Goal: Transaction & Acquisition: Book appointment/travel/reservation

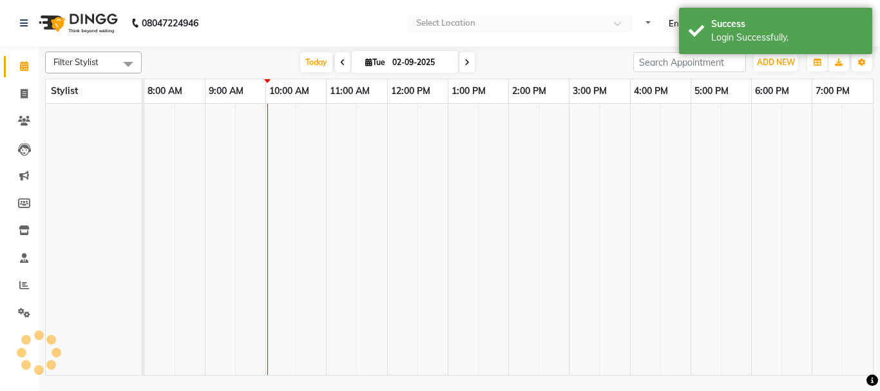
select select "en"
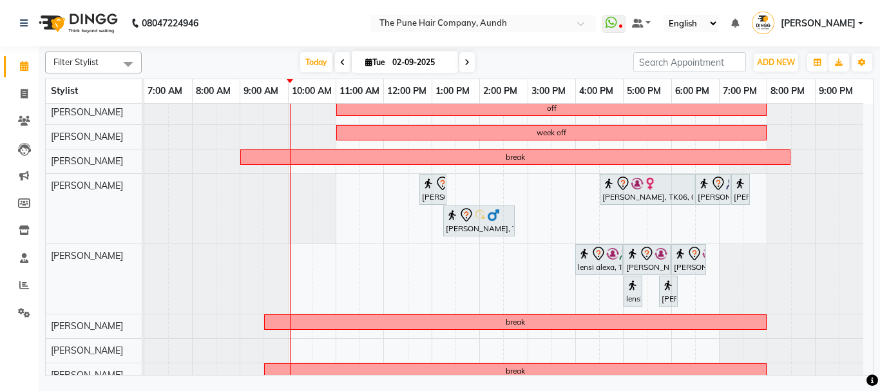
scroll to position [258, 0]
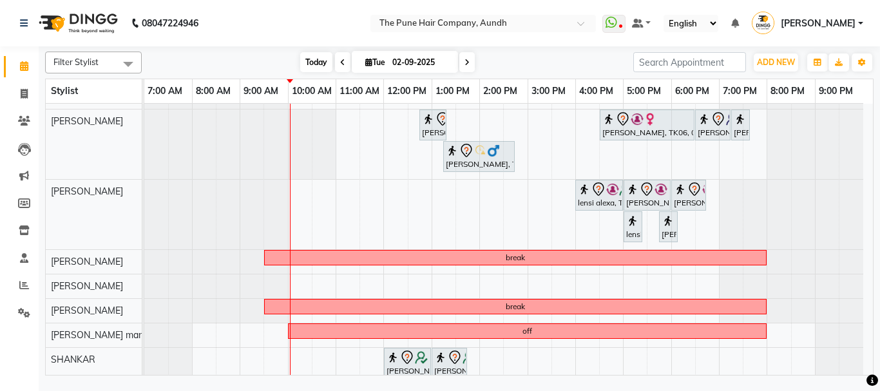
click at [315, 61] on span "Today" at bounding box center [316, 62] width 32 height 20
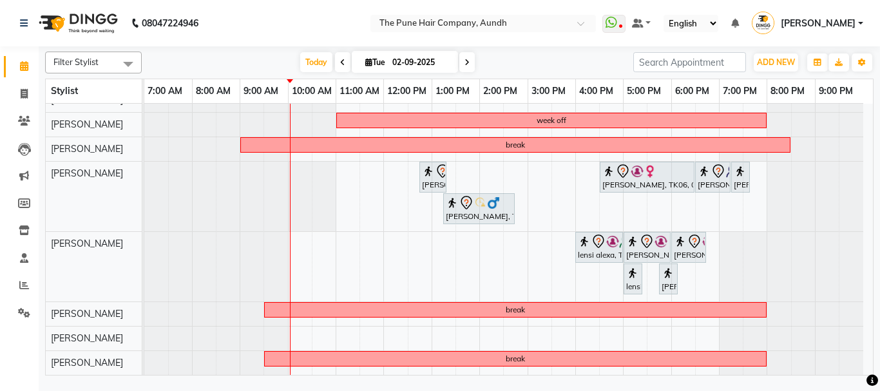
scroll to position [0, 0]
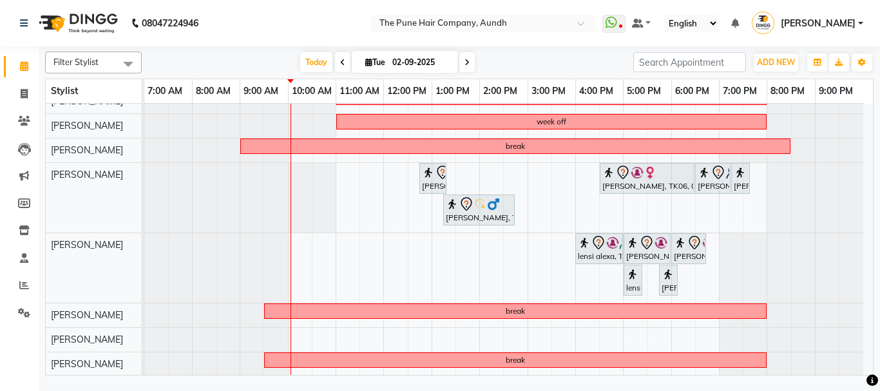
click at [348, 197] on div "leave leave [PERSON_NAME], TK10, 11:00 AM-01:00 PM, Hair Color [PERSON_NAME] To…" at bounding box center [508, 169] width 729 height 540
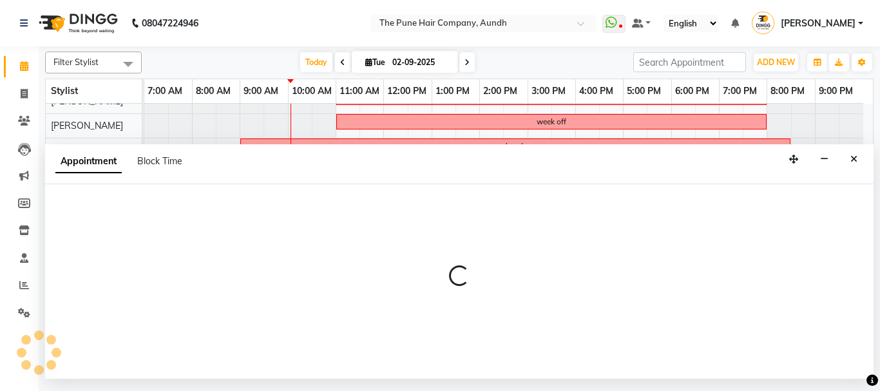
select select "49441"
select select "tentative"
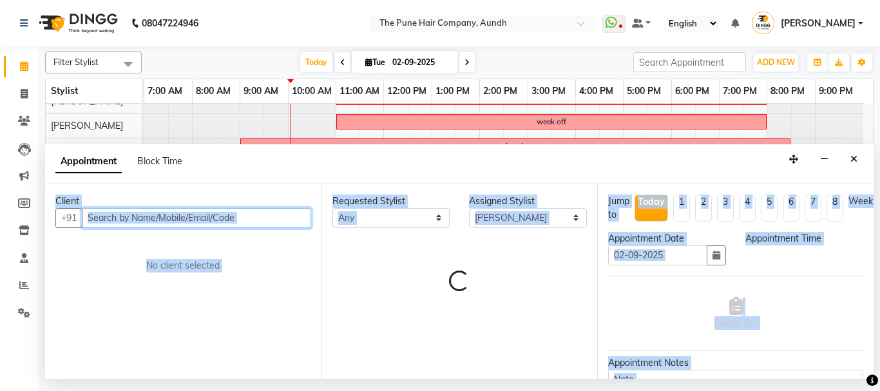
select select "660"
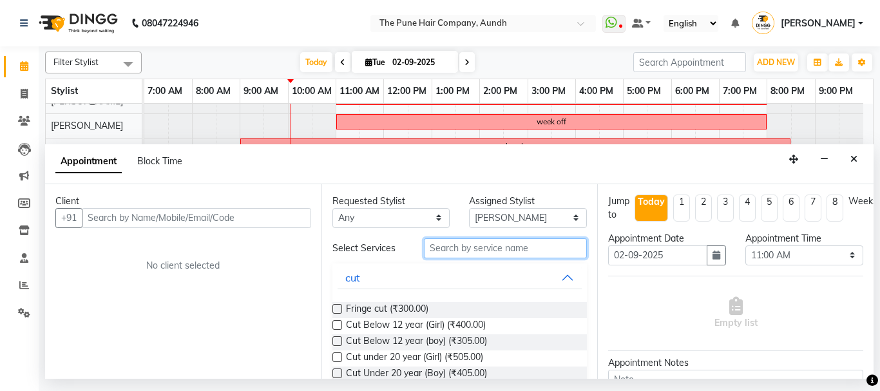
click at [436, 247] on input "text" at bounding box center [506, 248] width 164 height 20
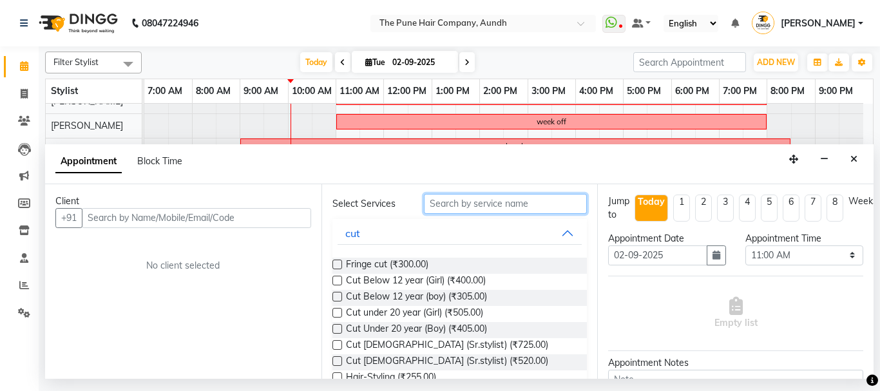
scroll to position [64, 0]
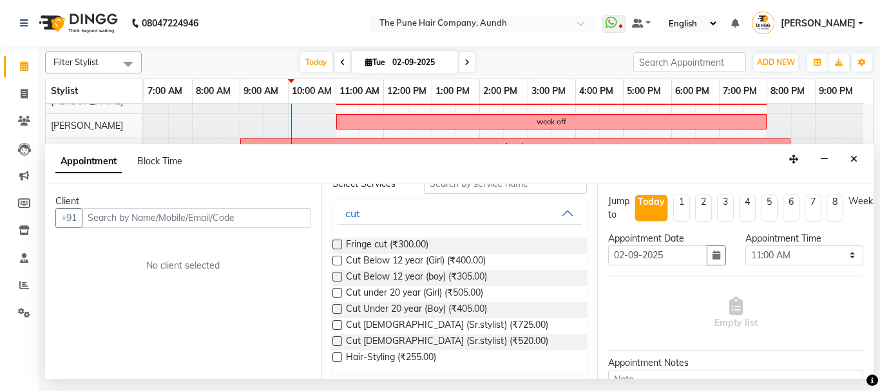
click at [336, 339] on label at bounding box center [337, 341] width 10 height 10
click at [336, 339] on input "checkbox" at bounding box center [336, 342] width 8 height 8
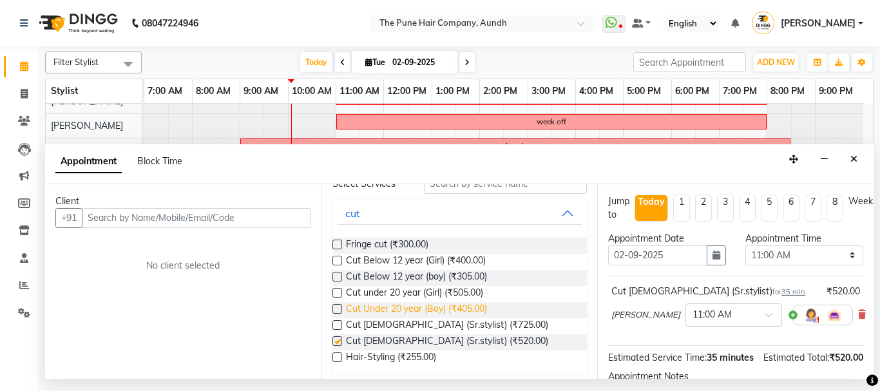
checkbox input "false"
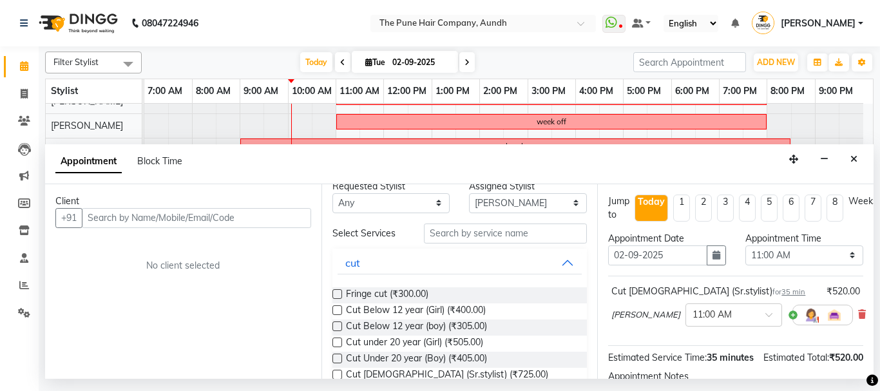
scroll to position [0, 0]
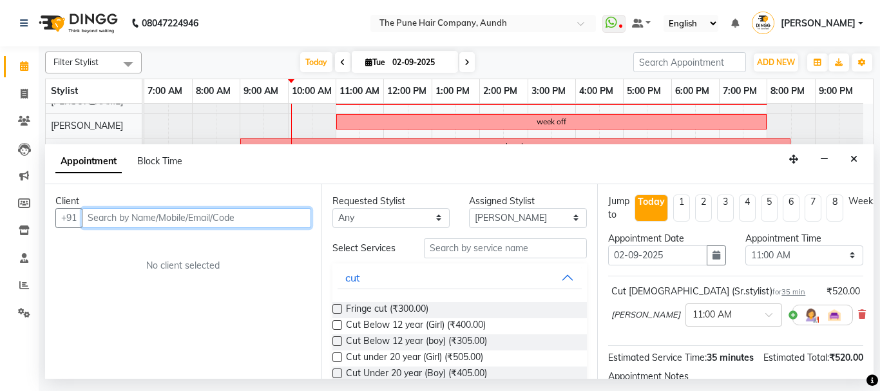
click at [240, 218] on input "text" at bounding box center [196, 218] width 229 height 20
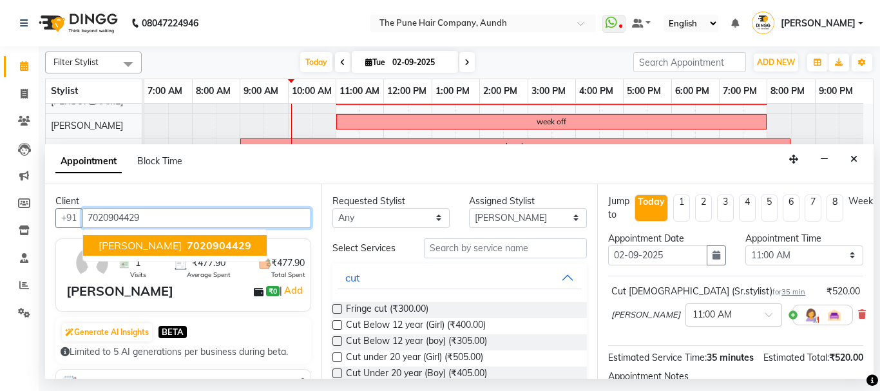
click at [124, 245] on span "[PERSON_NAME]" at bounding box center [140, 245] width 83 height 13
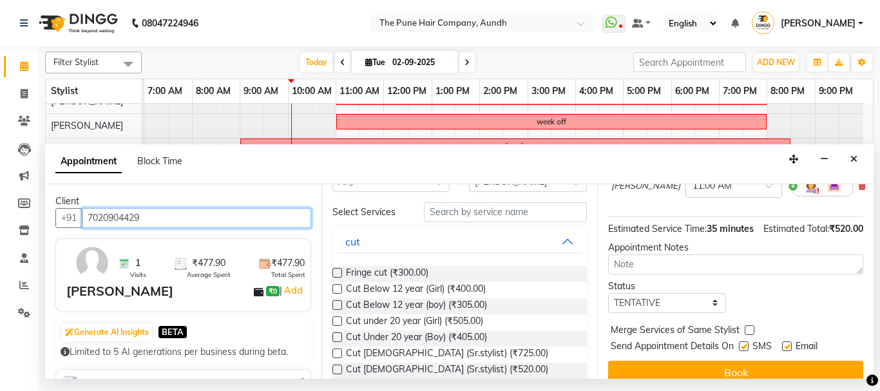
scroll to position [64, 0]
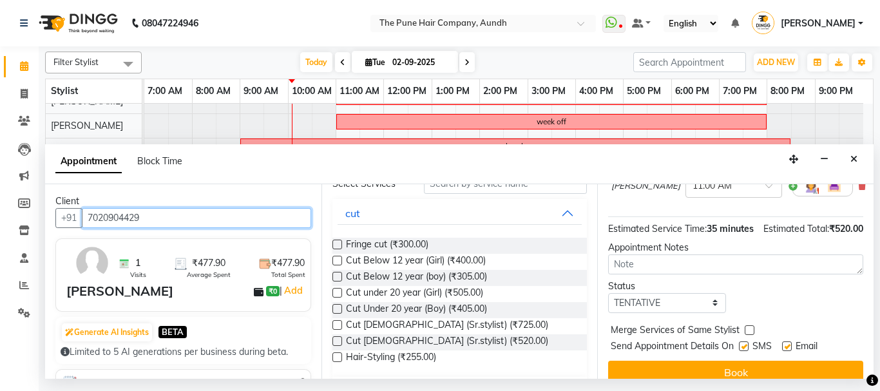
type input "7020904429"
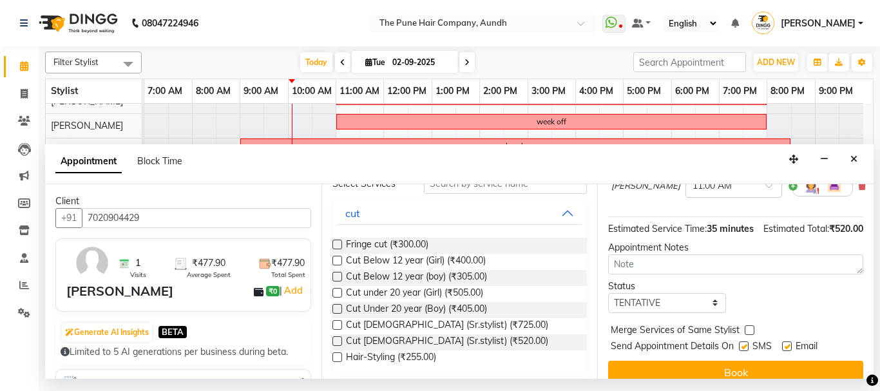
click at [338, 342] on label at bounding box center [337, 341] width 10 height 10
click at [338, 342] on input "checkbox" at bounding box center [336, 342] width 8 height 8
drag, startPoint x: 338, startPoint y: 342, endPoint x: 477, endPoint y: 327, distance: 140.6
click at [338, 342] on label at bounding box center [337, 341] width 10 height 10
click at [338, 342] on input "checkbox" at bounding box center [336, 342] width 8 height 8
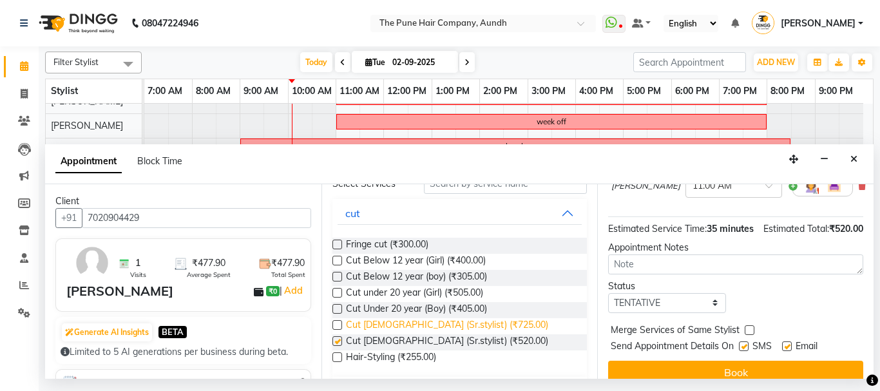
checkbox input "false"
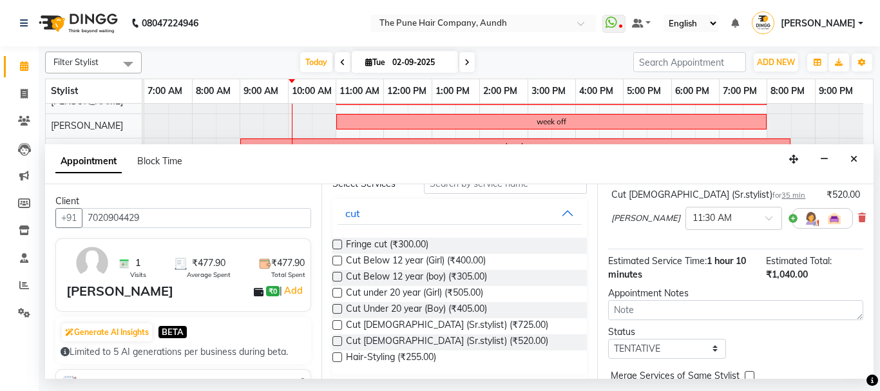
scroll to position [230, 0]
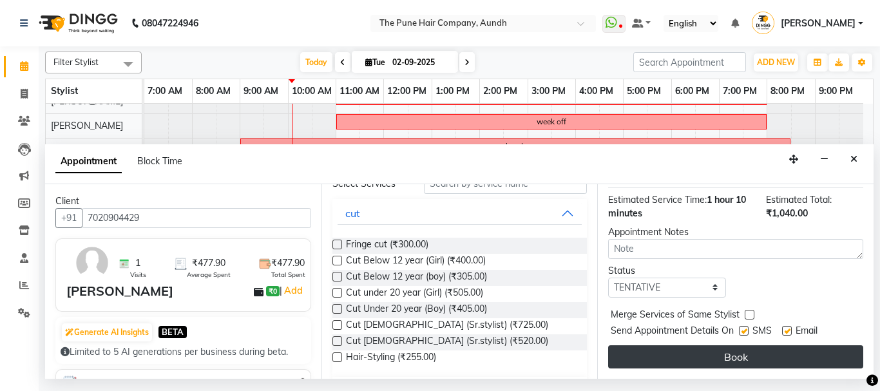
click at [711, 345] on button "Book" at bounding box center [735, 356] width 255 height 23
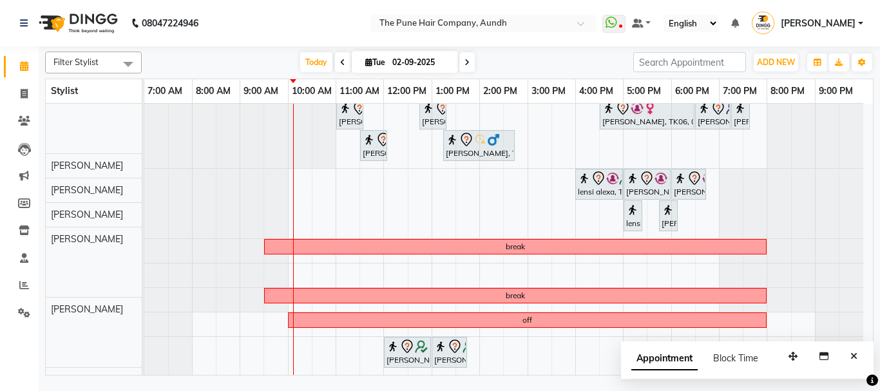
scroll to position [269, 0]
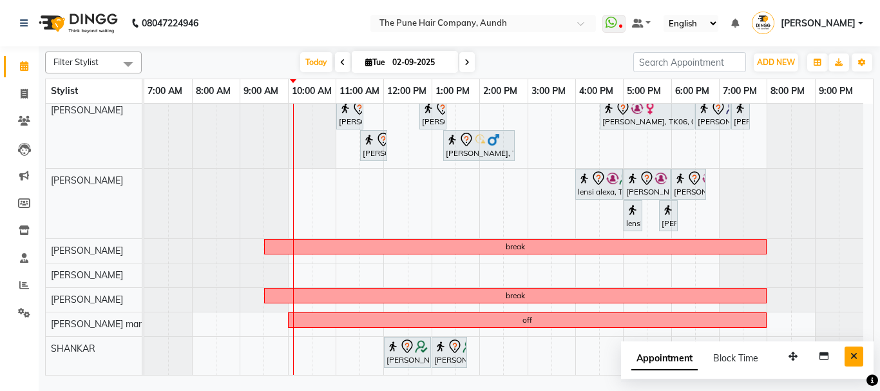
click at [855, 356] on icon "Close" at bounding box center [854, 356] width 7 height 9
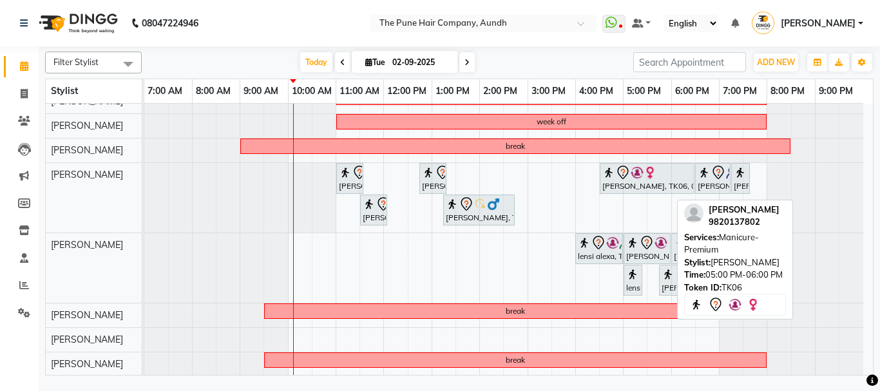
scroll to position [140, 0]
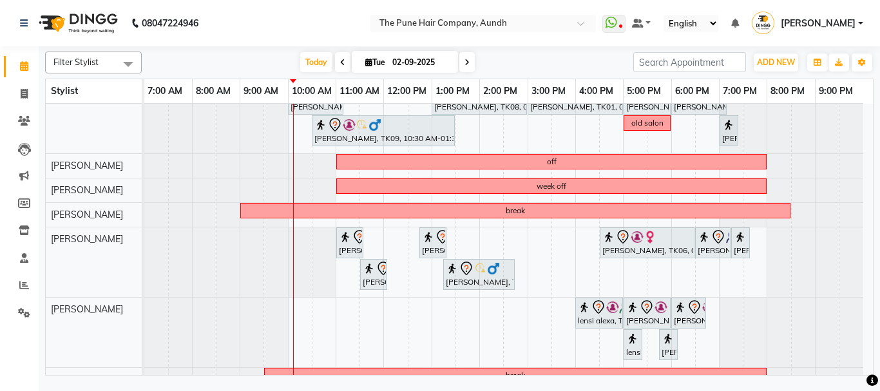
click at [465, 63] on icon at bounding box center [467, 63] width 5 height 8
type input "[DATE]"
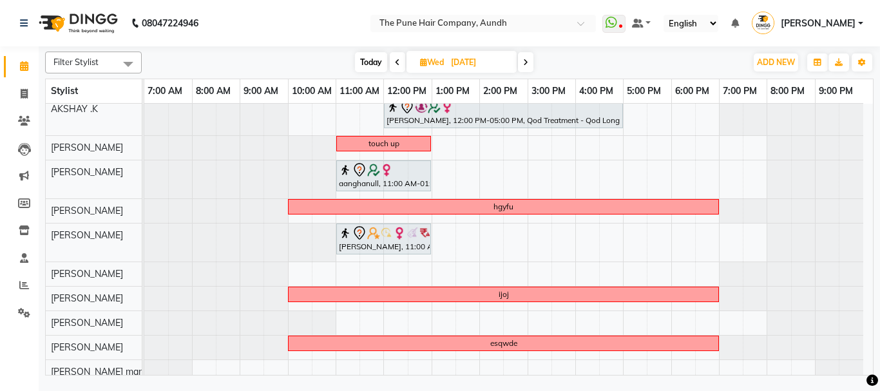
click at [490, 168] on div "[PERSON_NAME], 10:30 AM-11:30 AM, Cut [DEMOGRAPHIC_DATA] ( Top Stylist ) gayatr…" at bounding box center [508, 186] width 729 height 445
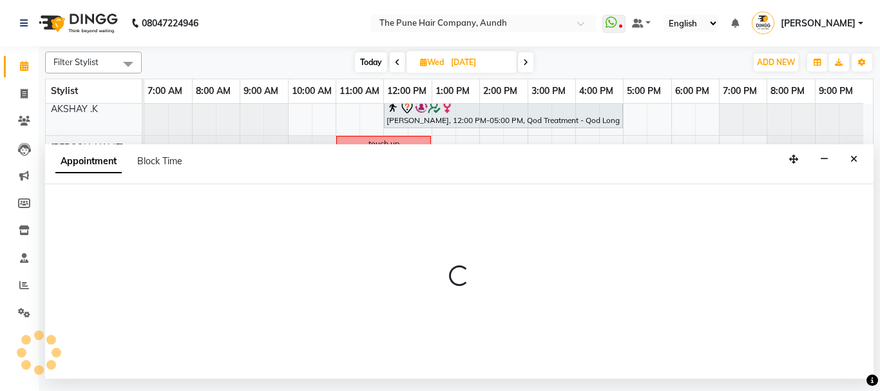
select select "18078"
select select "tentative"
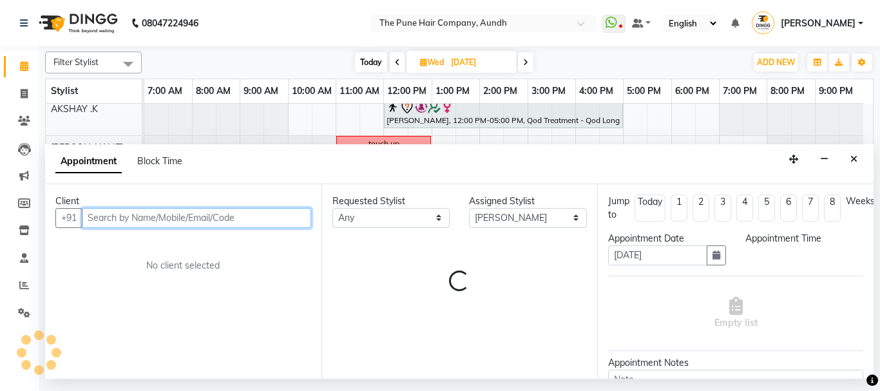
select select "840"
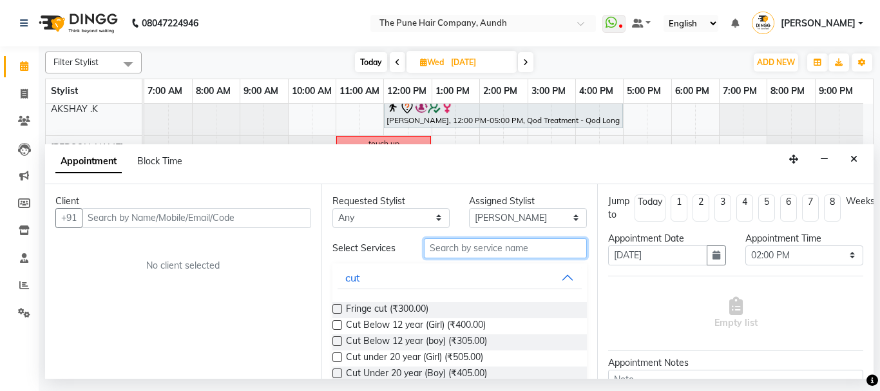
click at [496, 247] on input "text" at bounding box center [506, 248] width 164 height 20
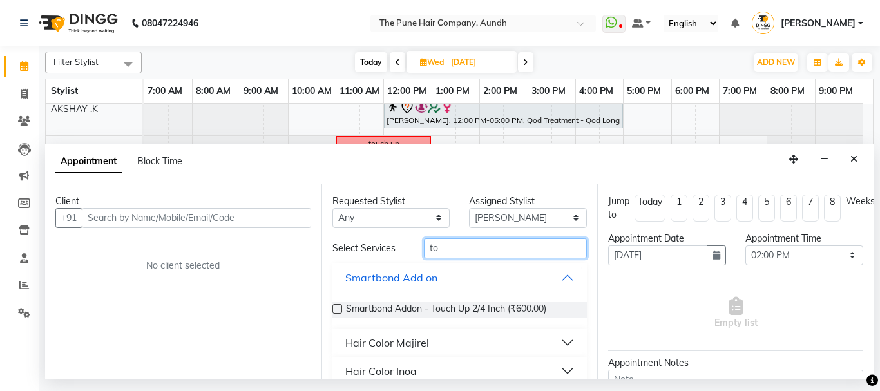
scroll to position [64, 0]
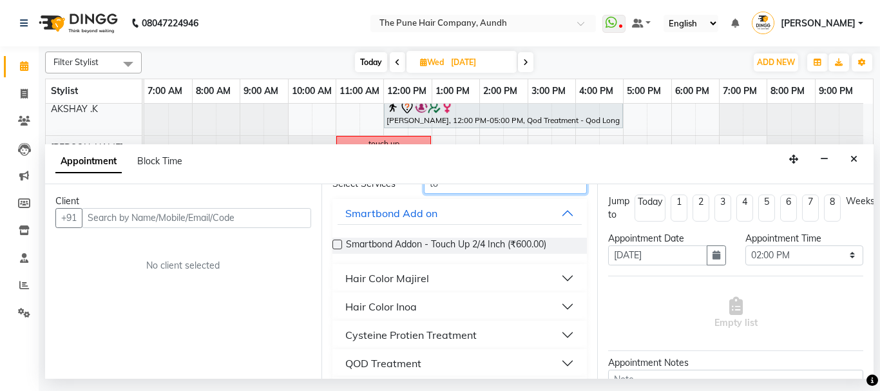
type input "to"
click at [420, 306] on button "Hair Color Inoa" at bounding box center [460, 306] width 245 height 23
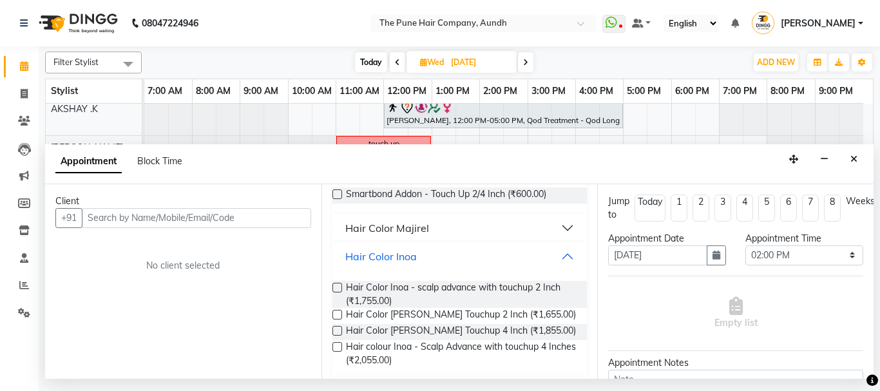
scroll to position [193, 0]
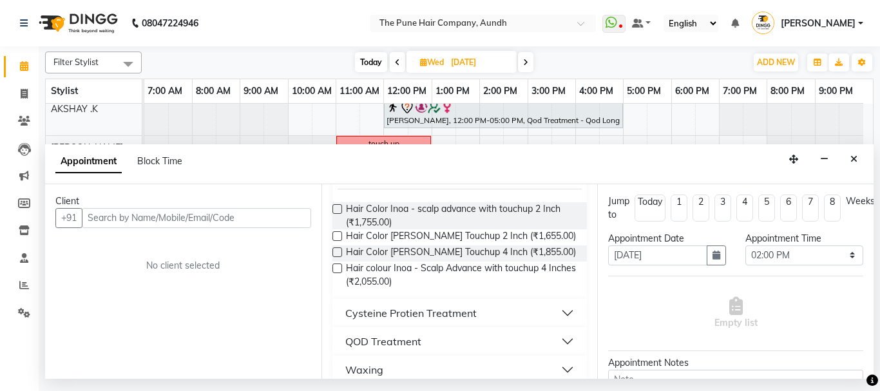
click at [333, 253] on label at bounding box center [337, 252] width 10 height 10
click at [333, 253] on input "checkbox" at bounding box center [336, 253] width 8 height 8
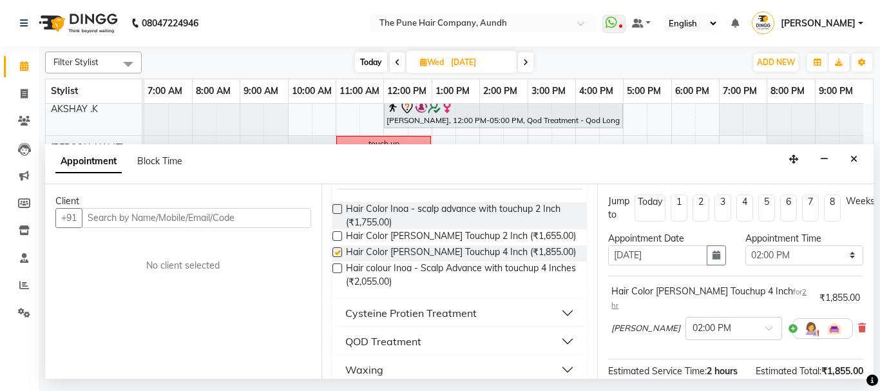
checkbox input "false"
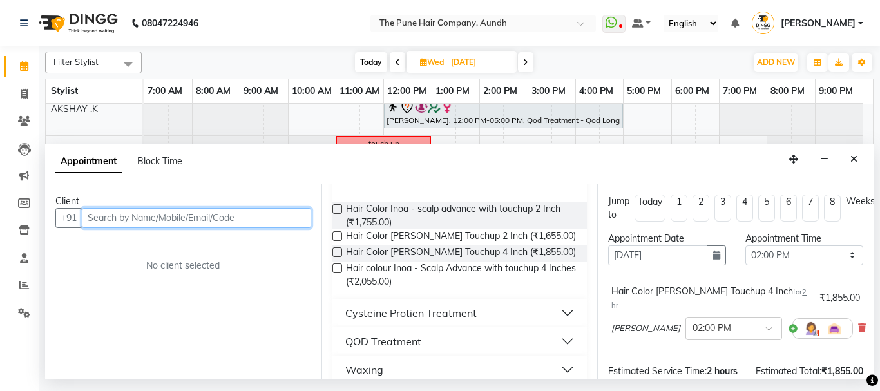
click at [258, 212] on input "text" at bounding box center [196, 218] width 229 height 20
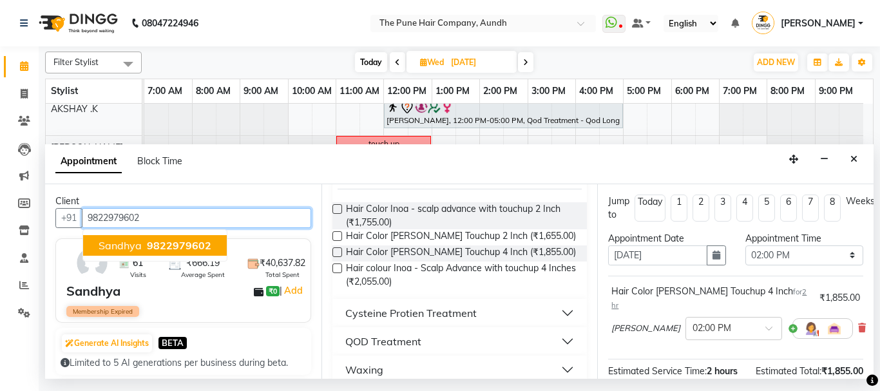
click at [168, 247] on span "9822979602" at bounding box center [179, 245] width 64 height 13
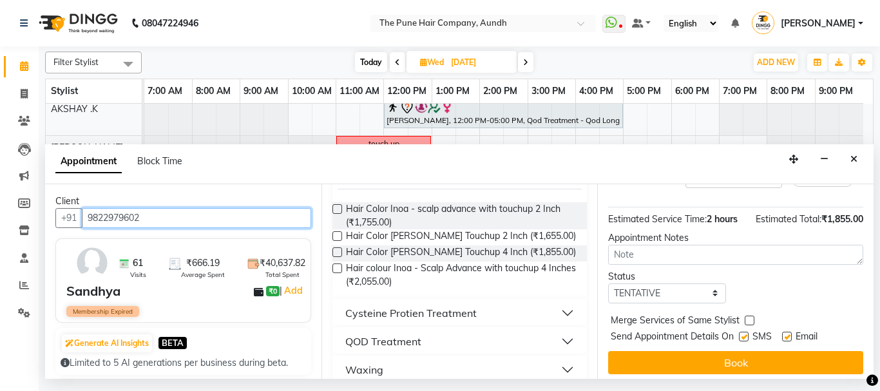
scroll to position [169, 0]
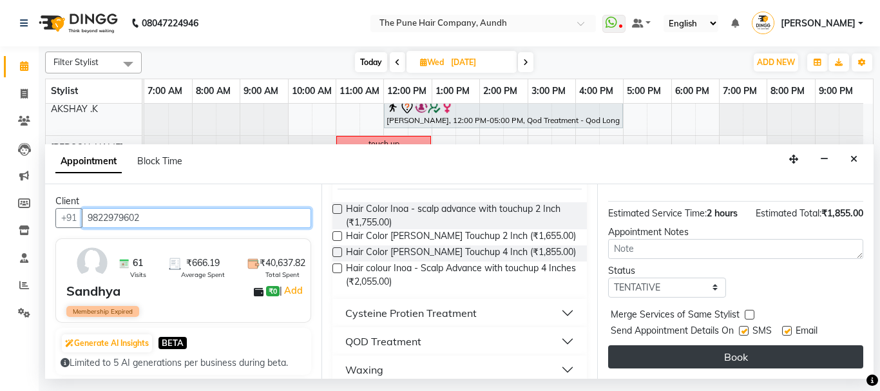
type input "9822979602"
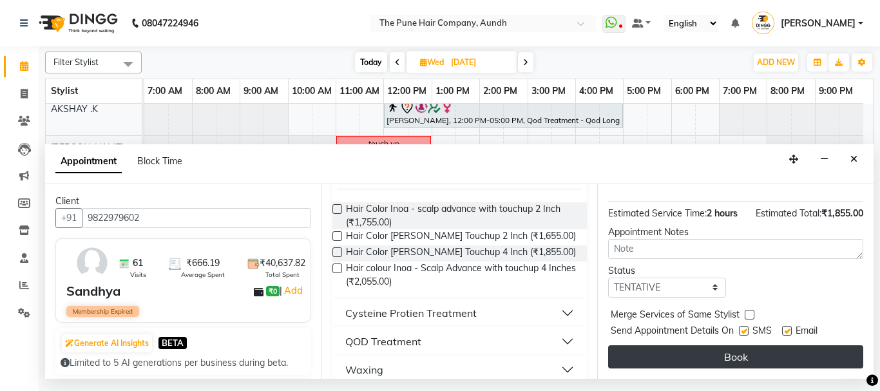
click at [673, 345] on button "Book" at bounding box center [735, 356] width 255 height 23
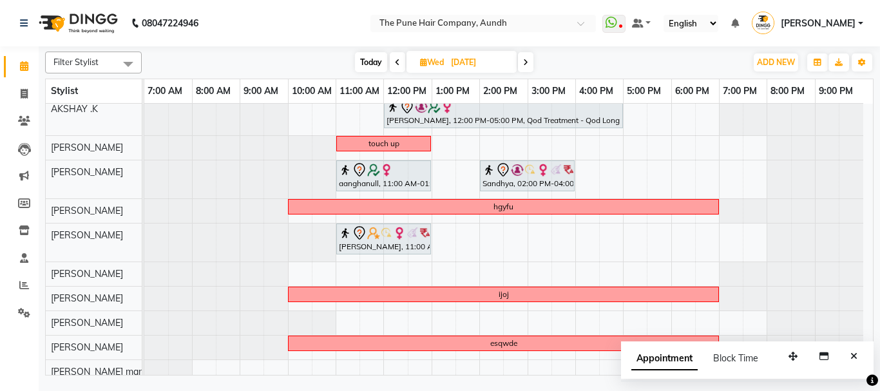
click at [372, 61] on span "Today" at bounding box center [371, 62] width 32 height 20
type input "02-09-2025"
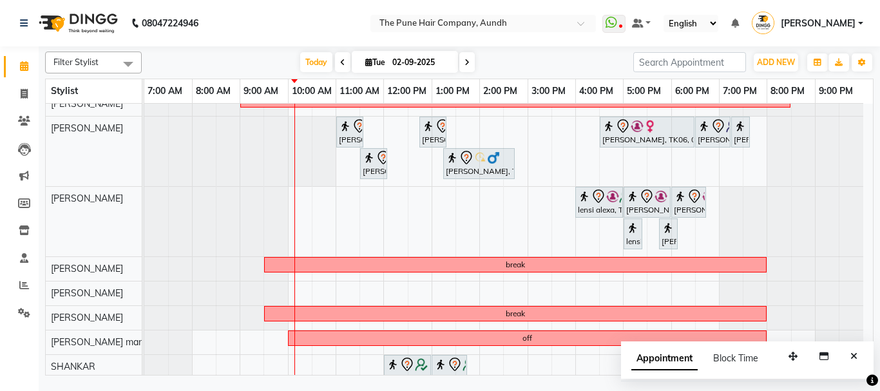
scroll to position [269, 0]
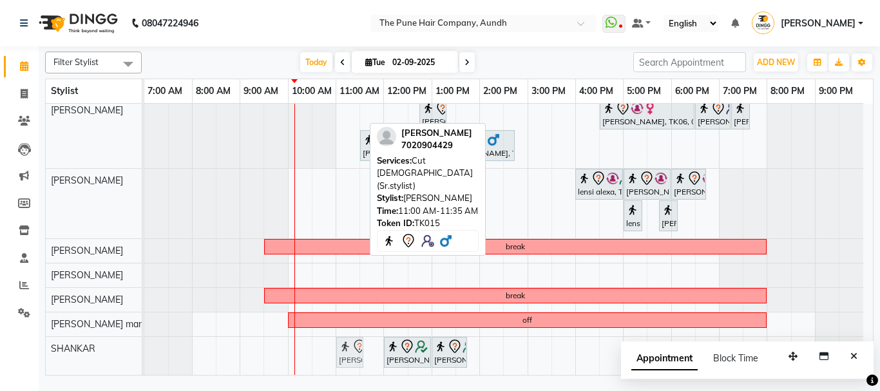
drag, startPoint x: 347, startPoint y: 122, endPoint x: 352, endPoint y: 343, distance: 221.7
click at [347, 347] on tbody "leave leave [PERSON_NAME], TK10, 11:00 AM-01:00 PM, Hair Color [PERSON_NAME] To…" at bounding box center [503, 105] width 719 height 540
click at [347, 347] on img at bounding box center [345, 346] width 13 height 13
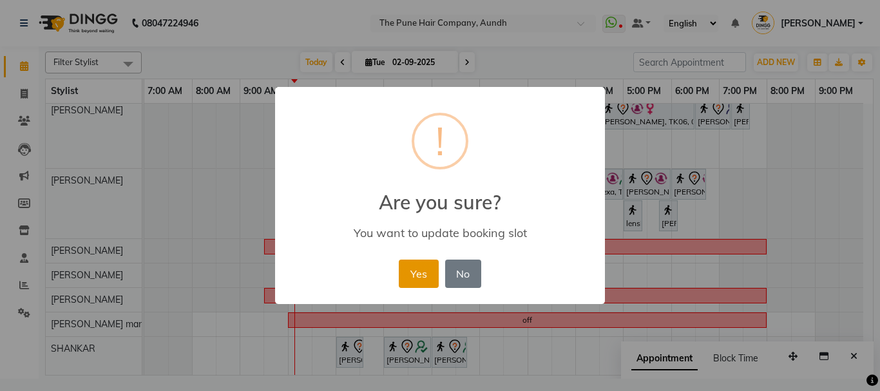
click at [414, 272] on button "Yes" at bounding box center [418, 274] width 39 height 28
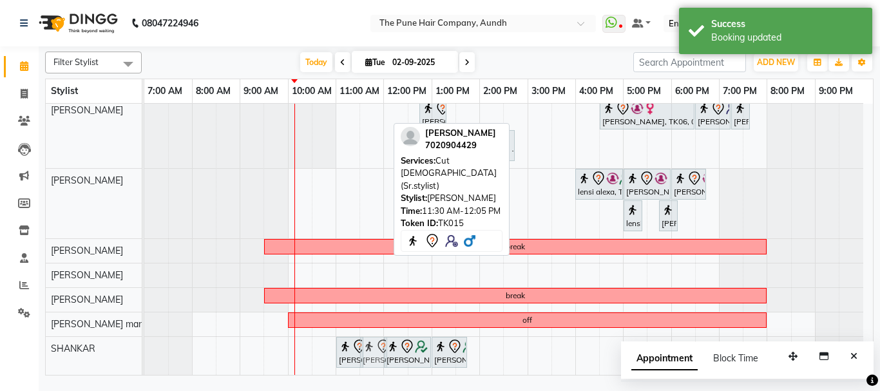
drag, startPoint x: 372, startPoint y: 116, endPoint x: 367, endPoint y: 364, distance: 248.1
click at [366, 364] on tbody "leave leave [PERSON_NAME], TK10, 11:00 AM-01:00 PM, Hair Color [PERSON_NAME] To…" at bounding box center [503, 105] width 719 height 540
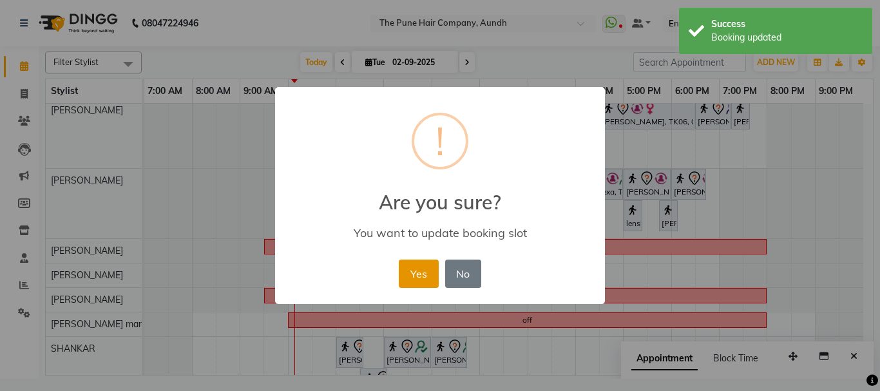
click at [423, 277] on button "Yes" at bounding box center [418, 274] width 39 height 28
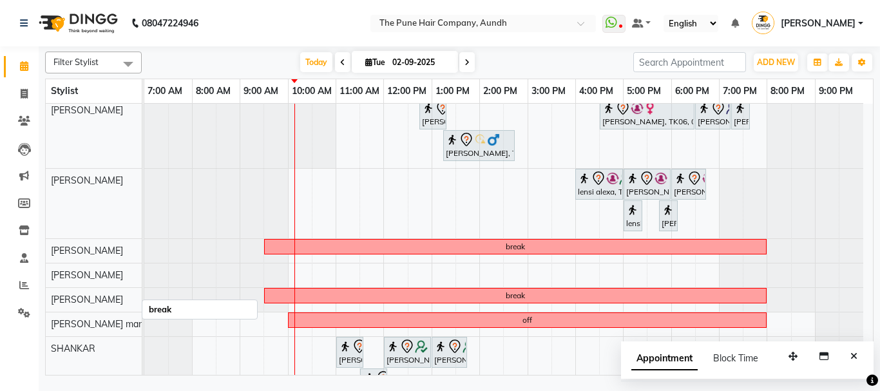
scroll to position [300, 0]
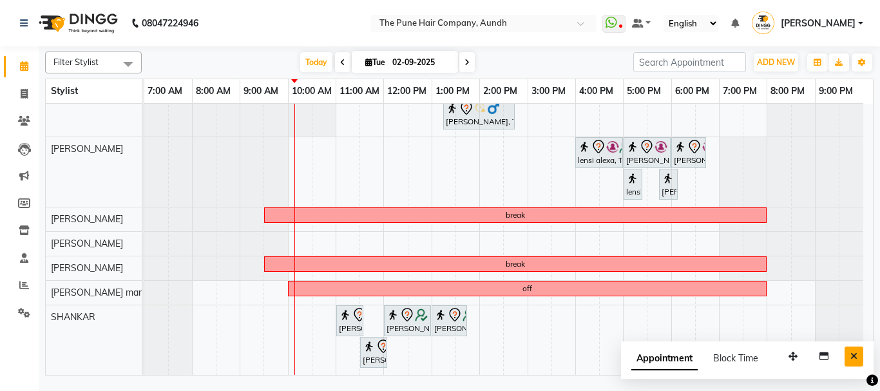
click at [854, 354] on icon "Close" at bounding box center [854, 356] width 7 height 9
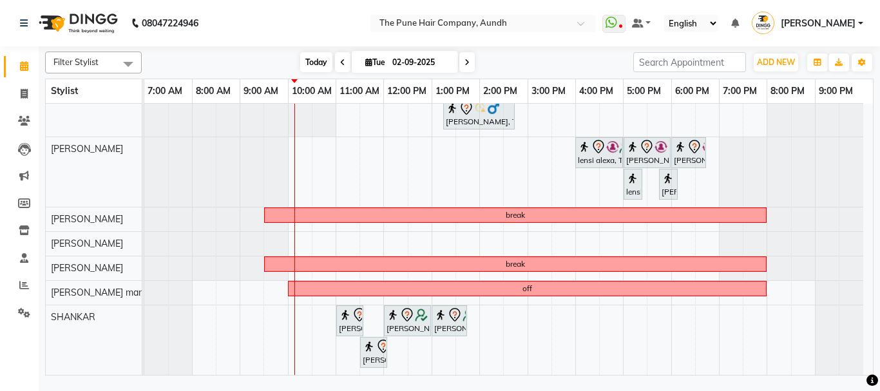
click at [309, 59] on span "Today" at bounding box center [316, 62] width 32 height 20
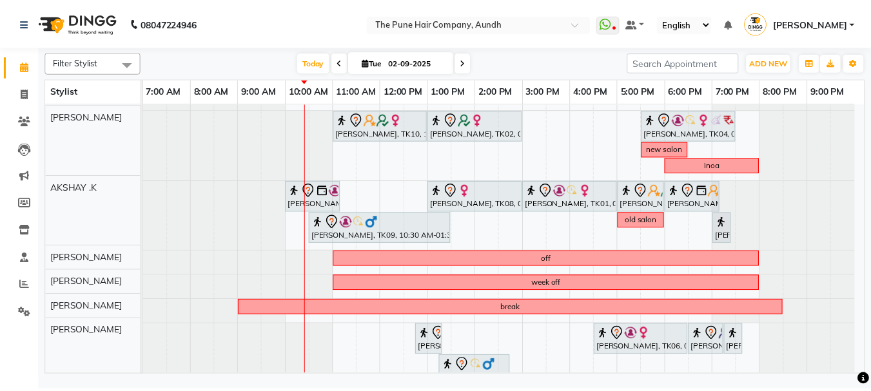
scroll to position [43, 0]
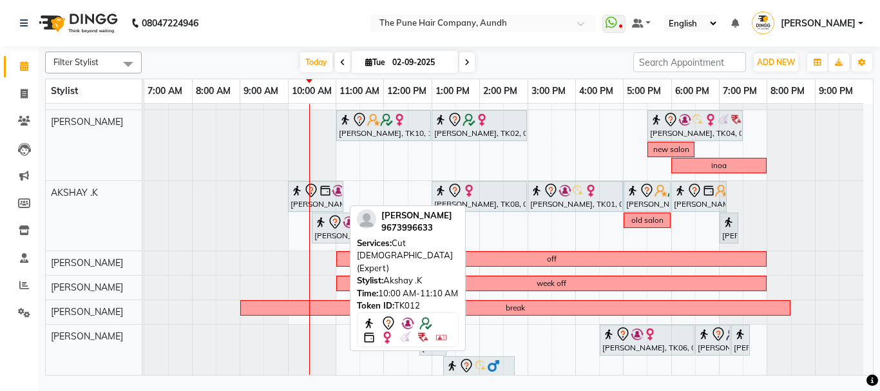
click at [298, 197] on div at bounding box center [316, 190] width 50 height 15
select select "7"
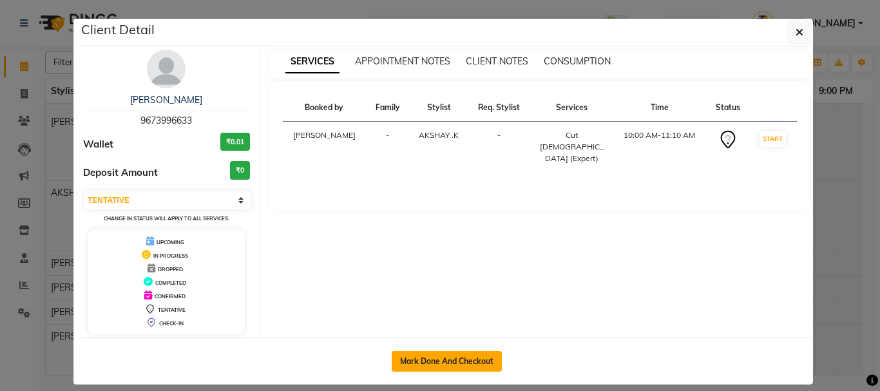
click at [456, 360] on button "Mark Done And Checkout" at bounding box center [447, 361] width 110 height 21
select select "106"
select select "service"
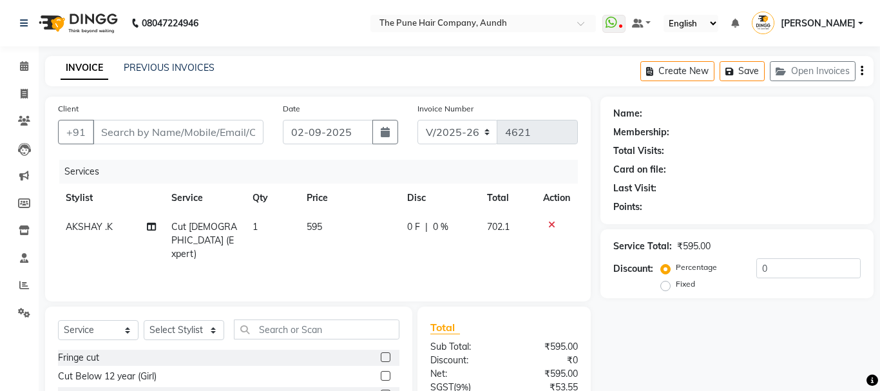
type input "9673996633"
select select "6746"
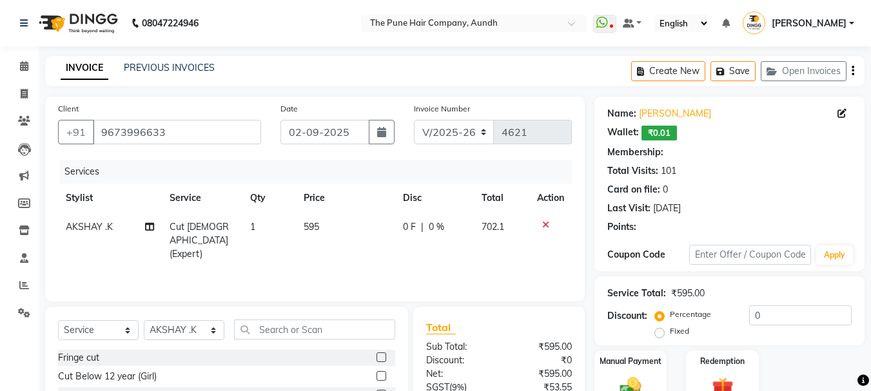
select select "1: Object"
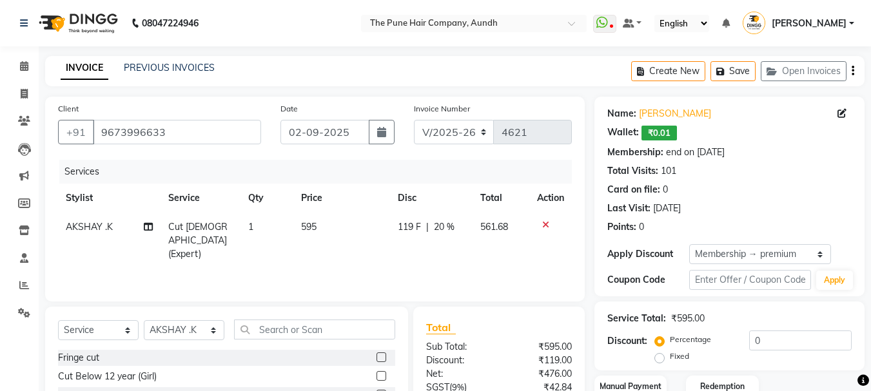
type input "20"
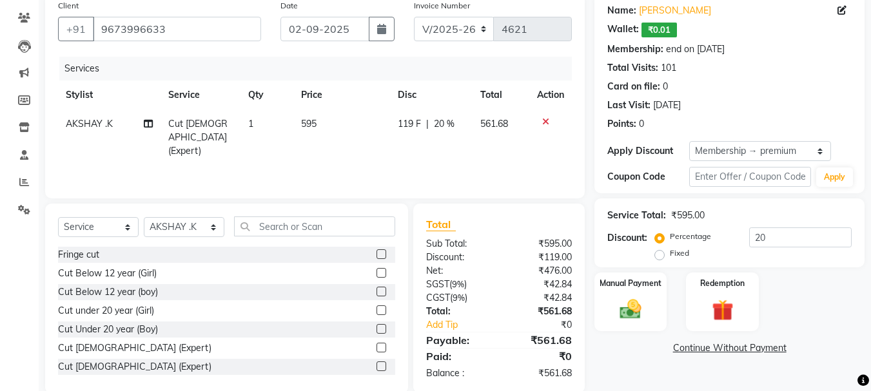
scroll to position [125, 0]
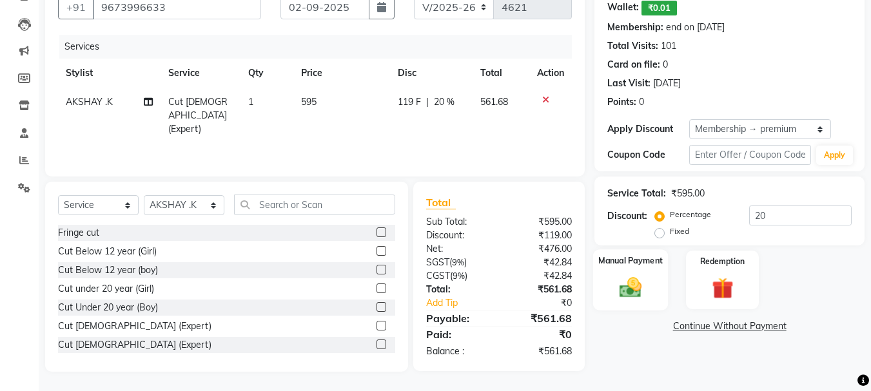
click at [632, 284] on img at bounding box center [630, 287] width 36 height 26
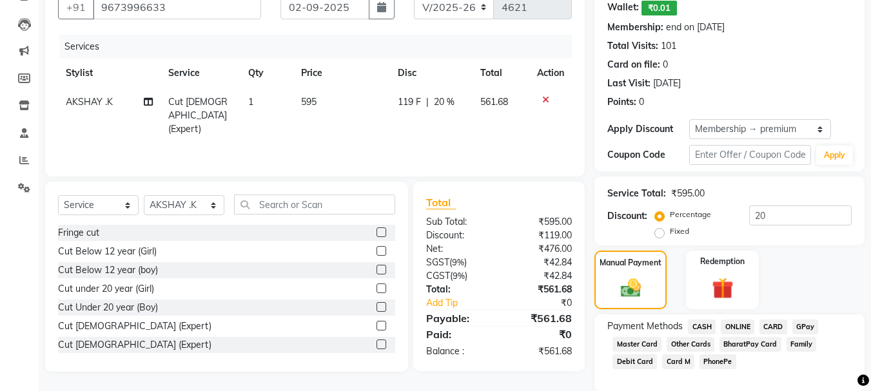
click at [742, 326] on span "ONLINE" at bounding box center [737, 327] width 34 height 15
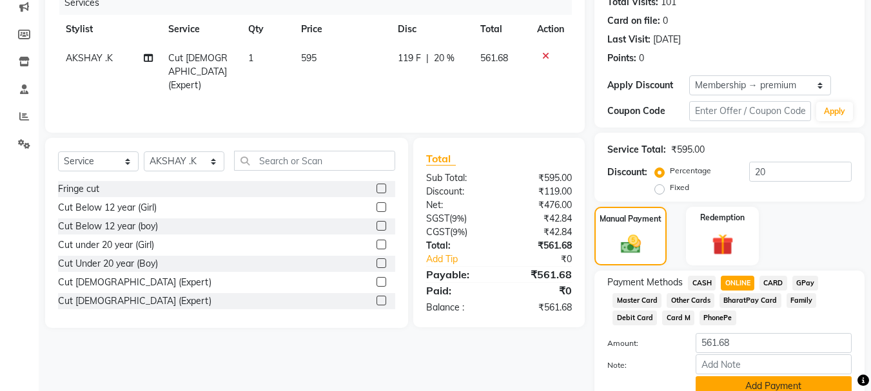
scroll to position [225, 0]
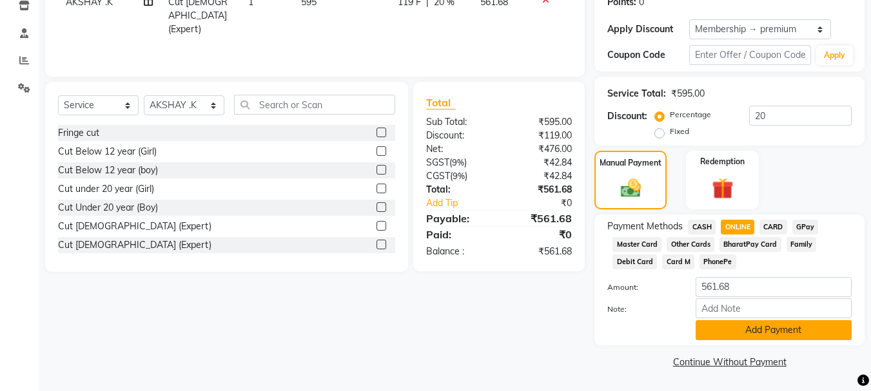
click at [753, 335] on button "Add Payment" at bounding box center [773, 330] width 156 height 20
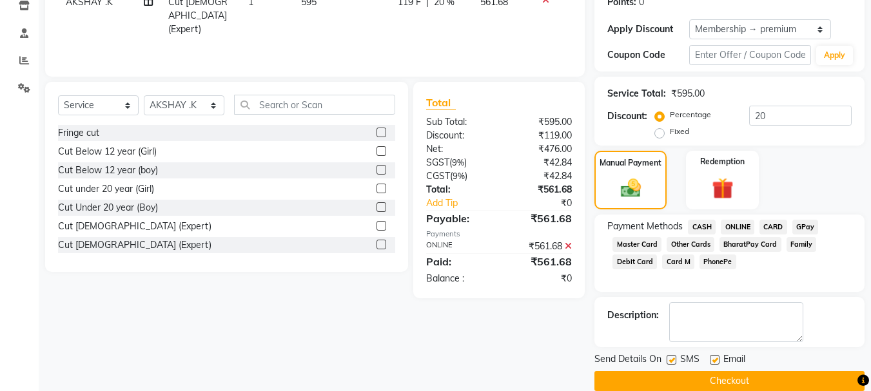
scroll to position [244, 0]
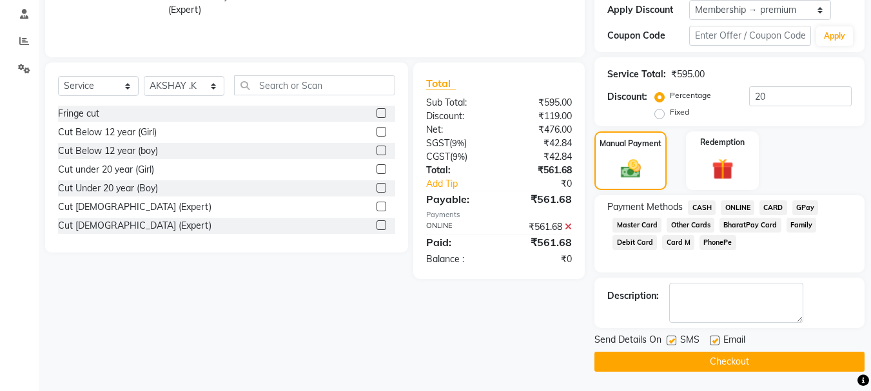
click at [747, 363] on button "Checkout" at bounding box center [729, 362] width 270 height 20
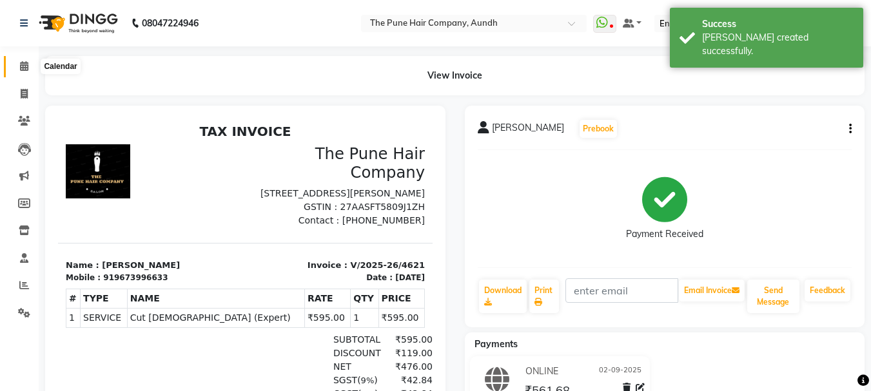
click at [23, 66] on icon at bounding box center [24, 66] width 8 height 10
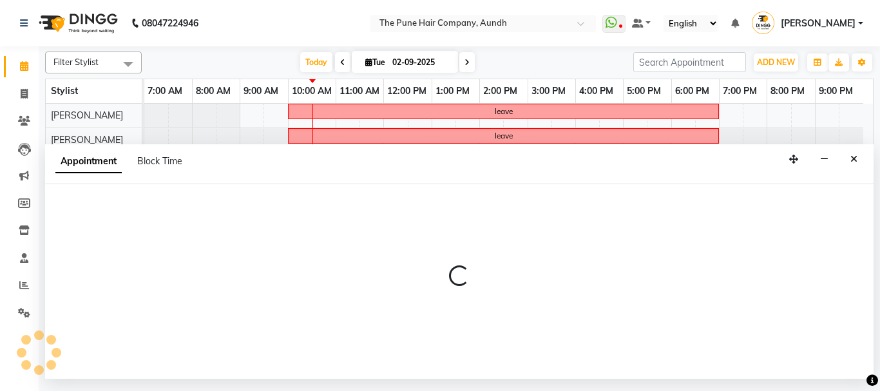
select select "6746"
select select "tentative"
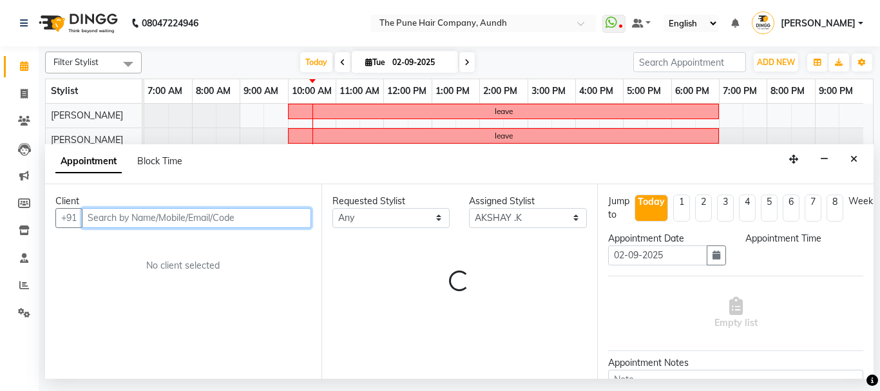
select select "810"
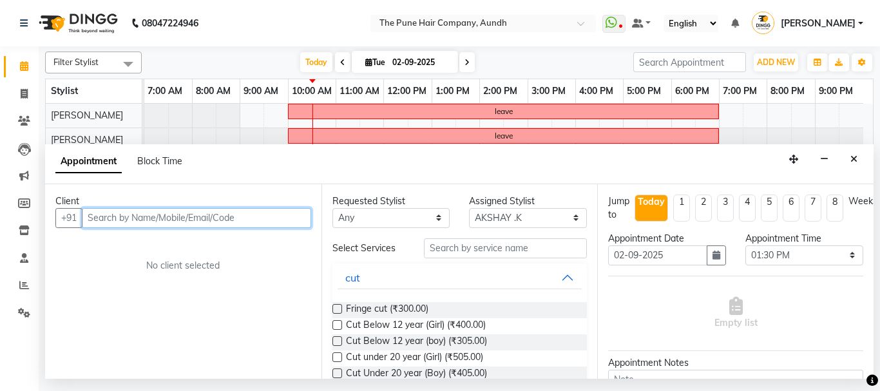
click at [135, 214] on input "text" at bounding box center [196, 218] width 229 height 20
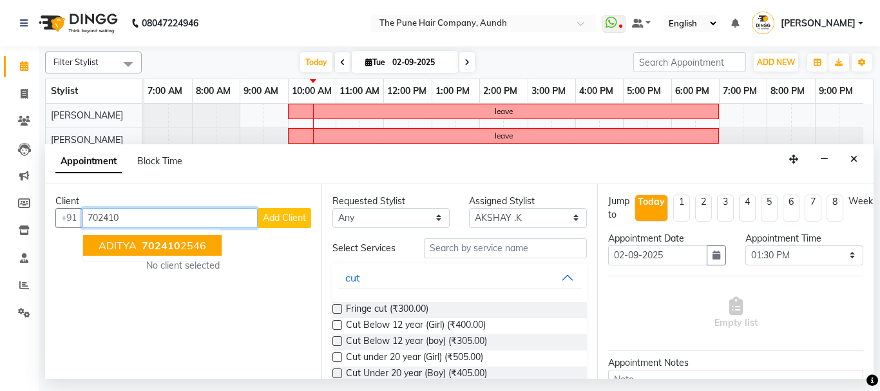
click at [166, 247] on span "702410" at bounding box center [161, 245] width 39 height 13
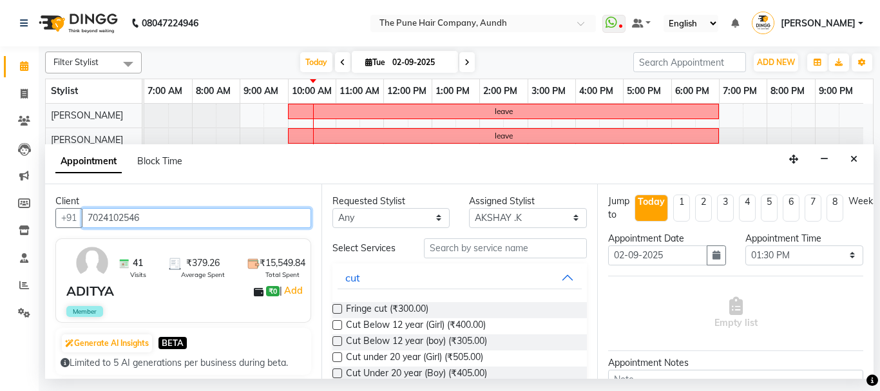
type input "7024102546"
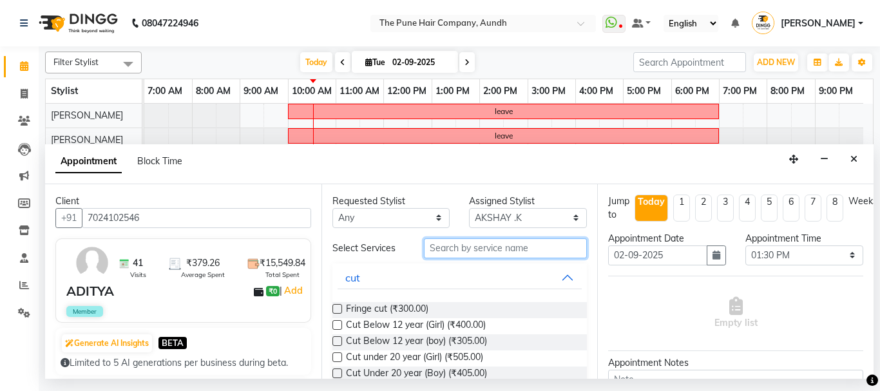
click at [464, 249] on input "text" at bounding box center [506, 248] width 164 height 20
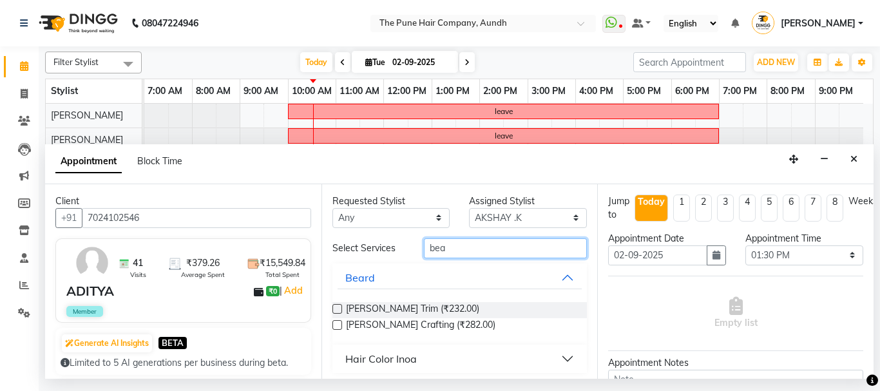
type input "bea"
click at [336, 327] on label at bounding box center [337, 325] width 10 height 10
click at [336, 327] on input "checkbox" at bounding box center [336, 326] width 8 height 8
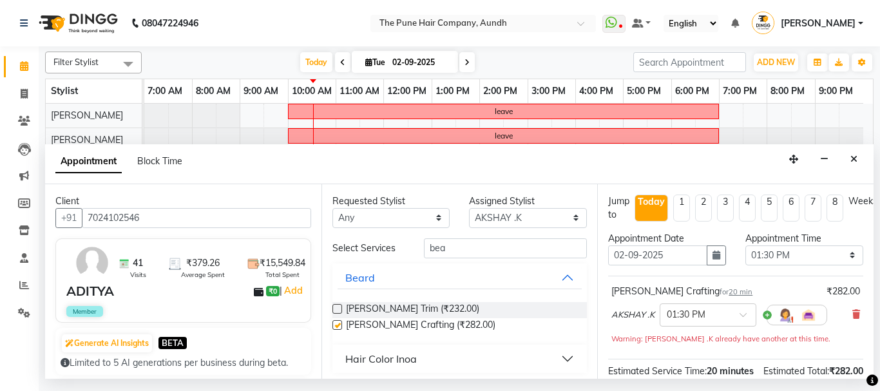
checkbox input "false"
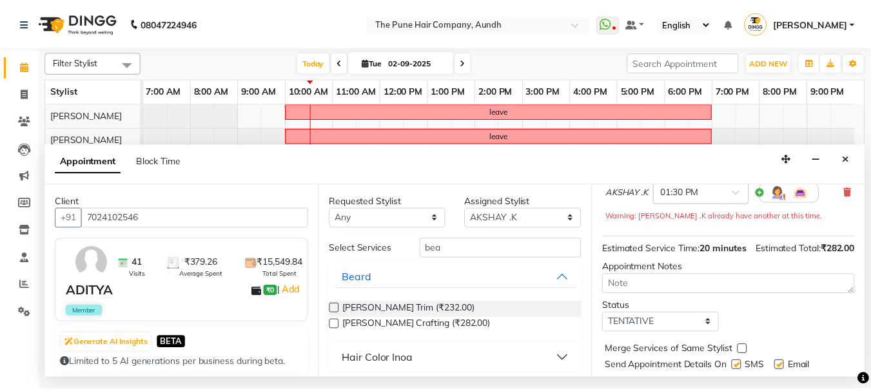
scroll to position [181, 0]
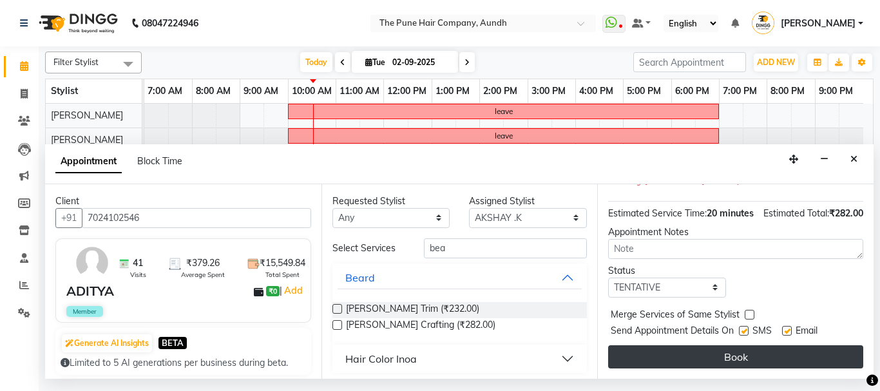
click at [726, 351] on button "Book" at bounding box center [735, 356] width 255 height 23
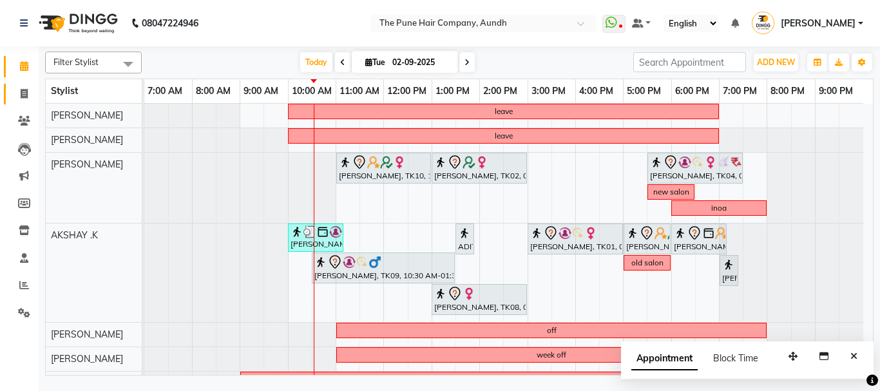
click at [26, 91] on icon at bounding box center [24, 94] width 7 height 10
select select "service"
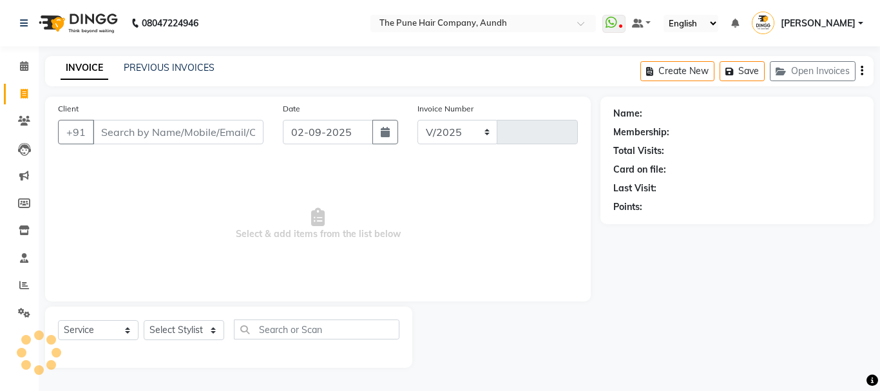
select select "106"
type input "4622"
click at [184, 325] on select "Select Stylist" at bounding box center [184, 330] width 81 height 20
select select "6746"
click at [144, 320] on select "Select Stylist AKSHAY .K [PERSON_NAME] kaif [PERSON_NAME] [PERSON_NAME] [PERSON…" at bounding box center [184, 330] width 81 height 20
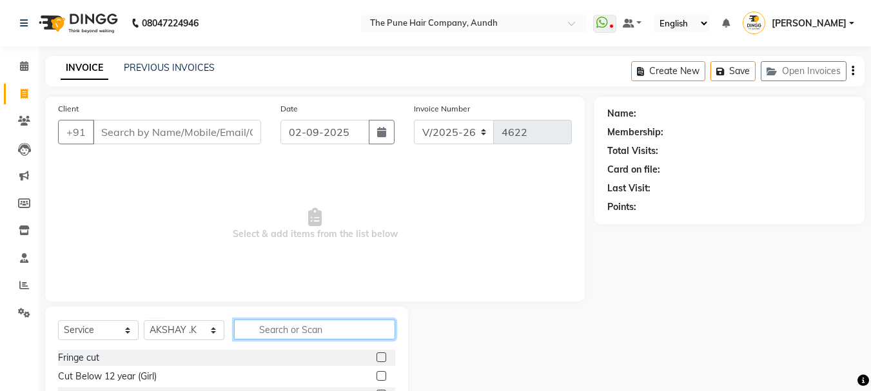
click at [309, 324] on input "text" at bounding box center [314, 330] width 161 height 20
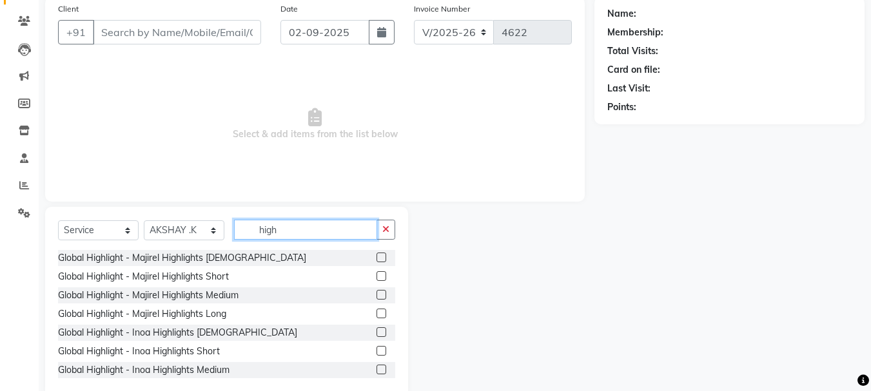
scroll to position [125, 0]
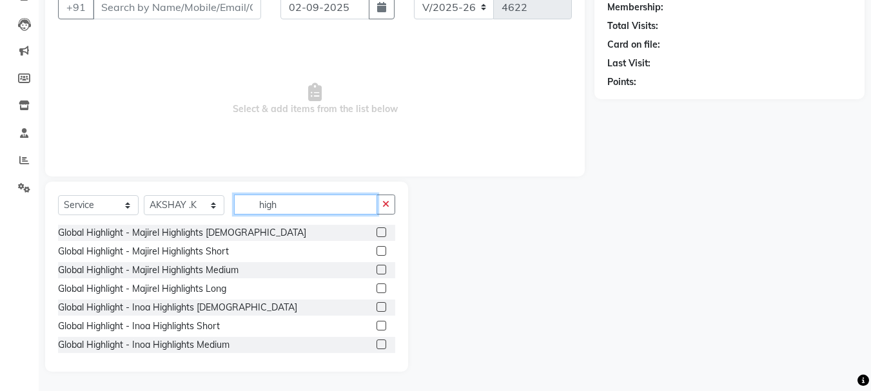
type input "high"
click at [376, 288] on label at bounding box center [381, 289] width 10 height 10
click at [376, 288] on input "checkbox" at bounding box center [380, 289] width 8 height 8
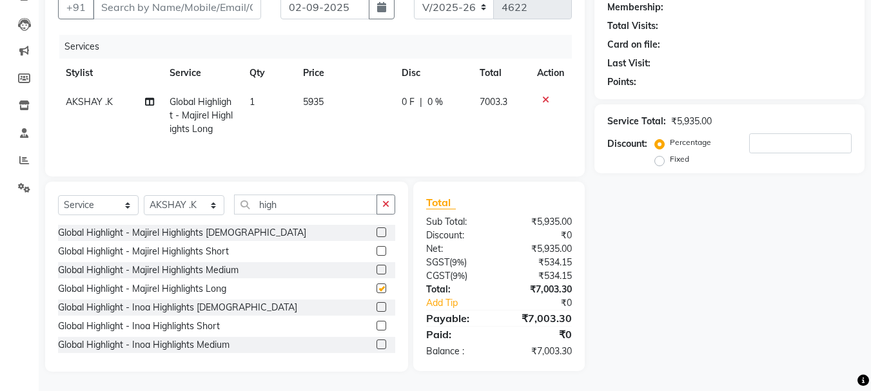
checkbox input "false"
click at [761, 146] on input "number" at bounding box center [800, 143] width 102 height 20
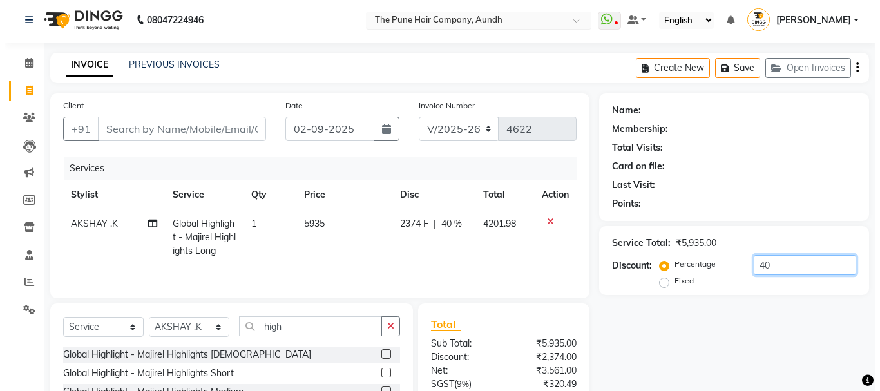
scroll to position [0, 0]
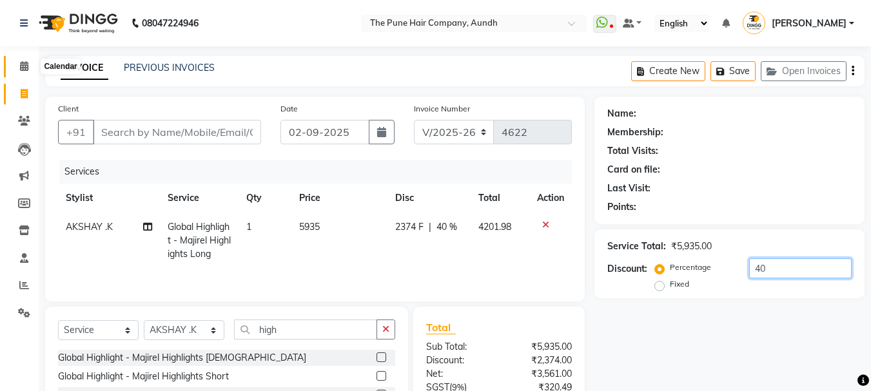
type input "40"
click at [24, 65] on icon at bounding box center [24, 66] width 8 height 10
